Goal: Task Accomplishment & Management: Use online tool/utility

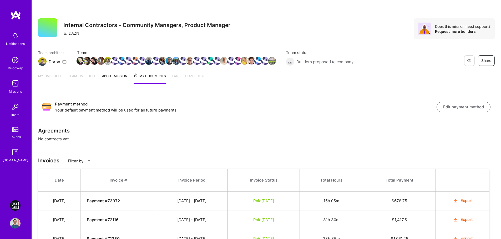
click at [13, 205] on img at bounding box center [15, 205] width 11 height 11
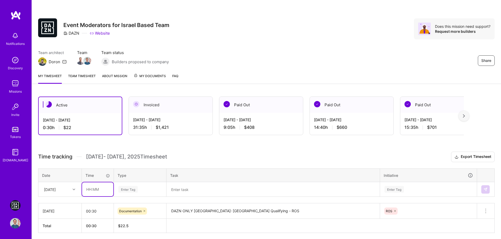
click at [90, 188] on input "text" at bounding box center [97, 190] width 31 height 14
click at [84, 193] on input "text" at bounding box center [97, 190] width 31 height 14
type input "02:50"
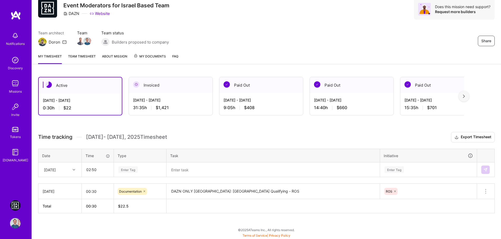
click at [145, 177] on div "Enter Tag" at bounding box center [140, 170] width 52 height 14
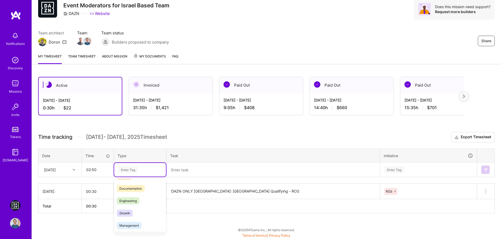
scroll to position [53, 0]
click at [144, 196] on div "Management" at bounding box center [140, 196] width 52 height 12
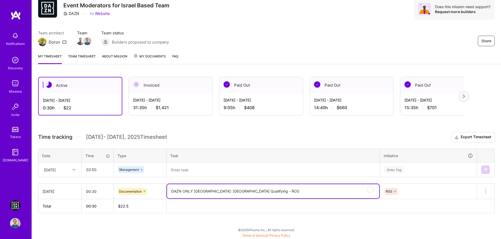
drag, startPoint x: 171, startPoint y: 192, endPoint x: 232, endPoint y: 193, distance: 60.7
click at [232, 193] on textarea "DAZN ONLY [GEOGRAPHIC_DATA]: [GEOGRAPHIC_DATA] Qualifying - ROS" at bounding box center [273, 191] width 212 height 14
